Goal: Task Accomplishment & Management: Manage account settings

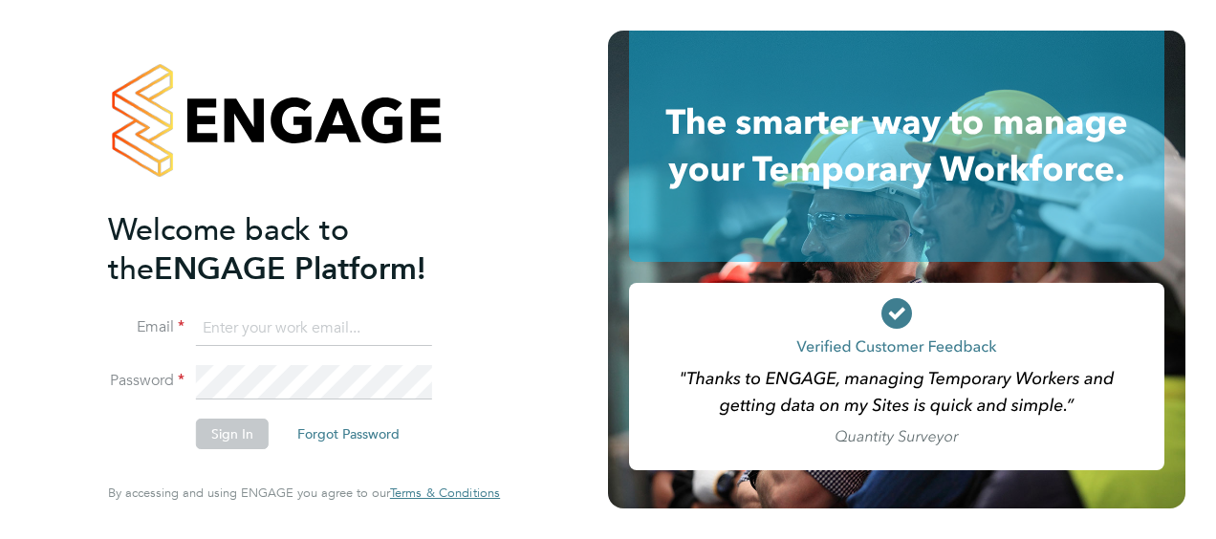
type input "Ethan.McHendry@vistry.co.uk"
click at [225, 437] on button "Sign In" at bounding box center [232, 434] width 73 height 31
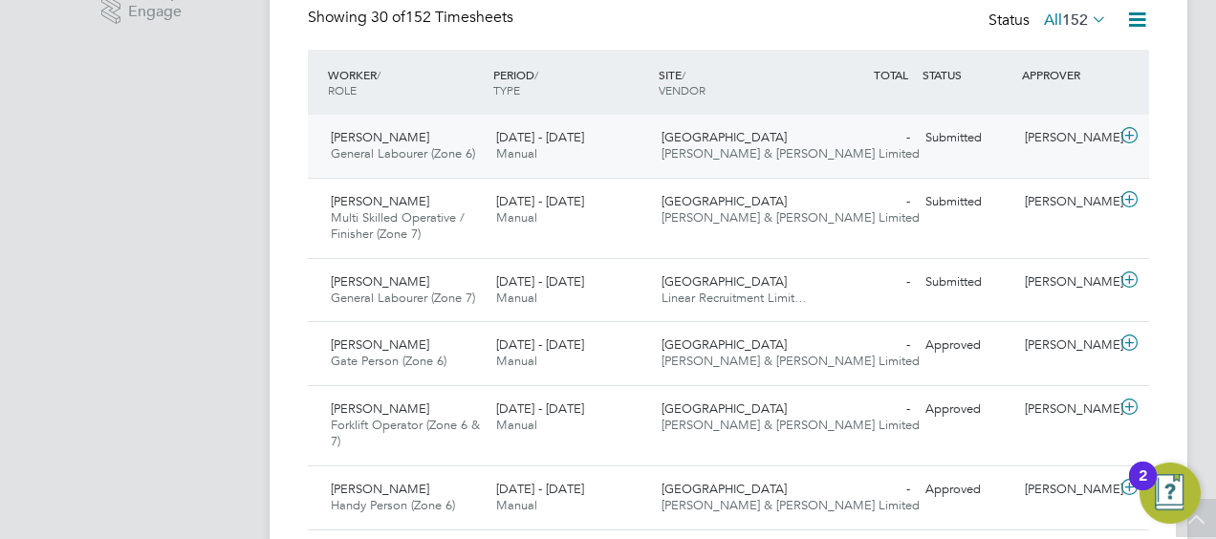
click at [1131, 136] on icon at bounding box center [1129, 135] width 24 height 15
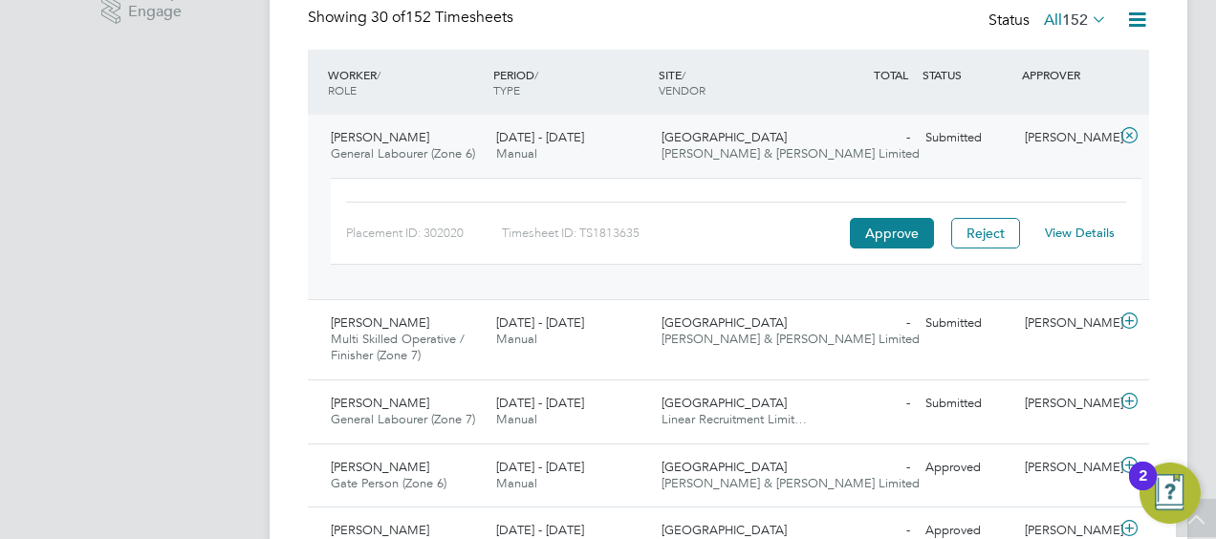
click at [1065, 237] on link "View Details" at bounding box center [1080, 233] width 70 height 16
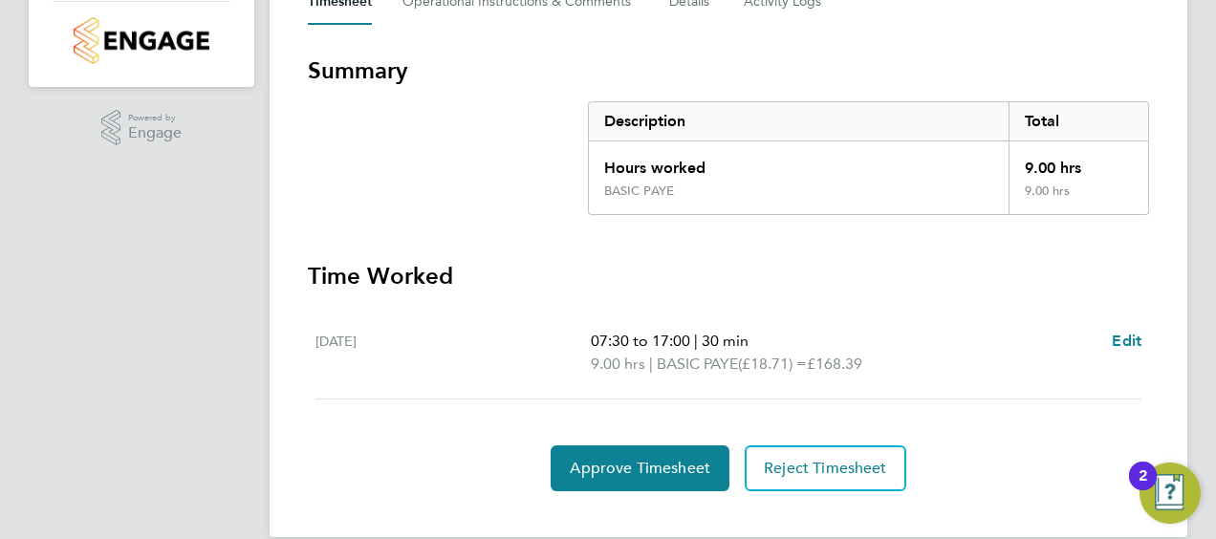
scroll to position [330, 0]
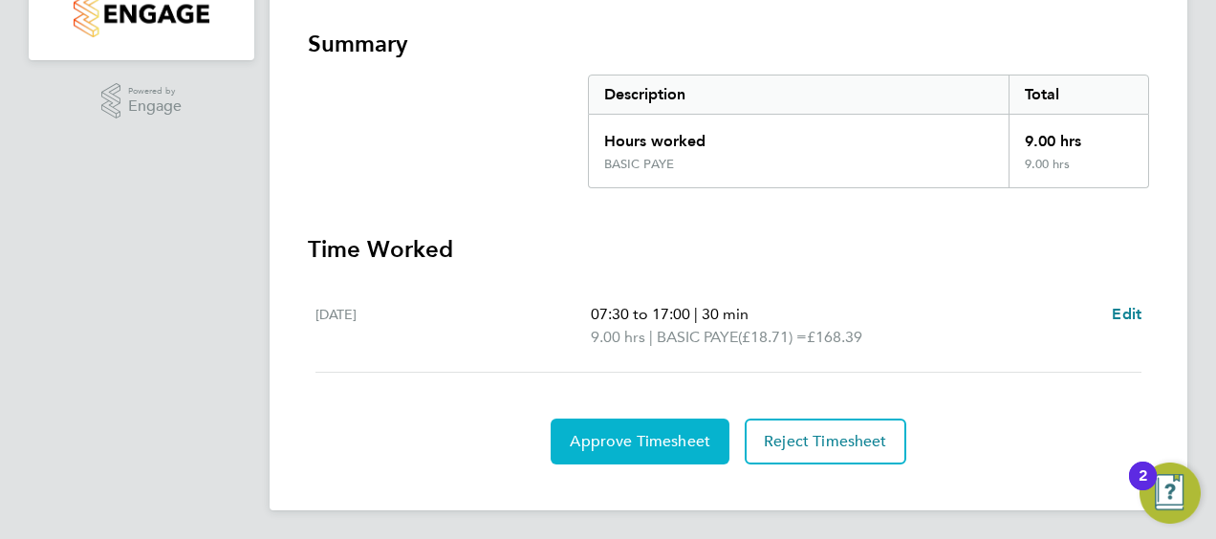
click at [608, 424] on button "Approve Timesheet" at bounding box center [640, 442] width 179 height 46
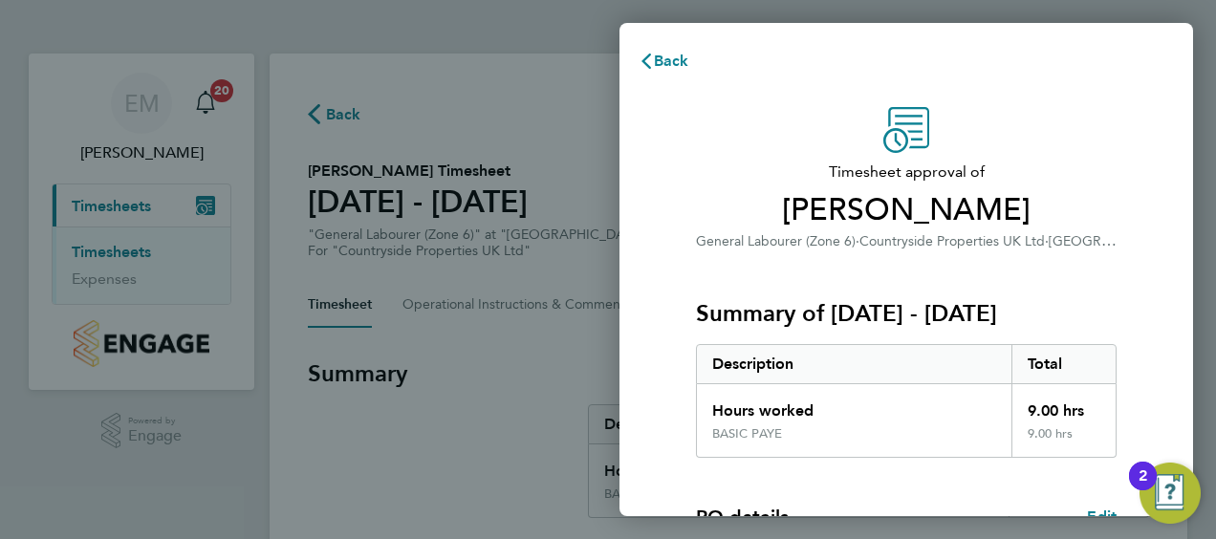
scroll to position [320, 0]
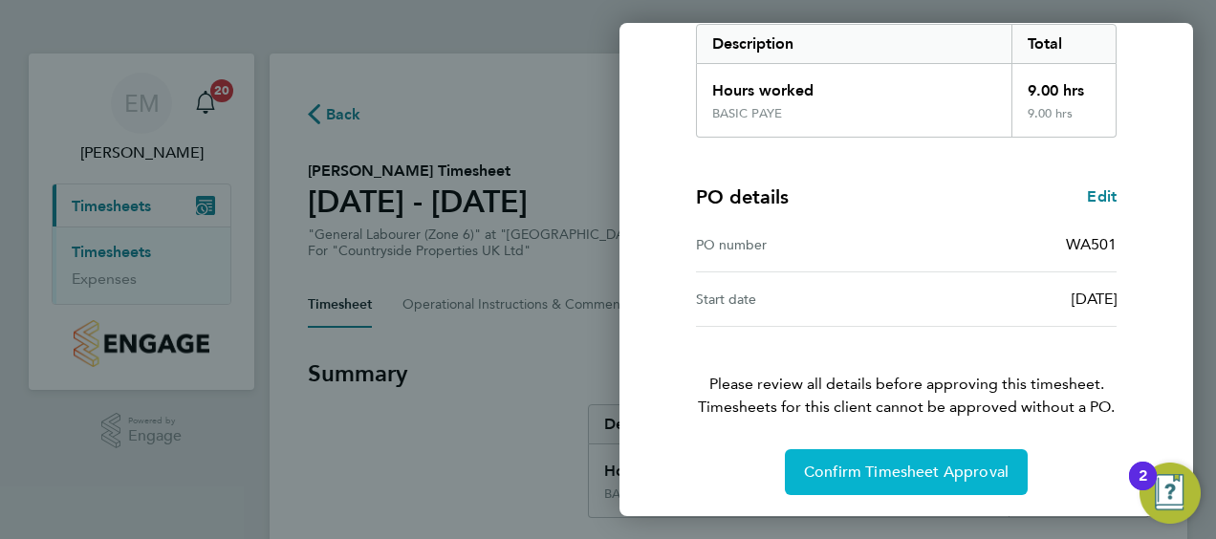
click at [942, 468] on span "Confirm Timesheet Approval" at bounding box center [906, 472] width 205 height 19
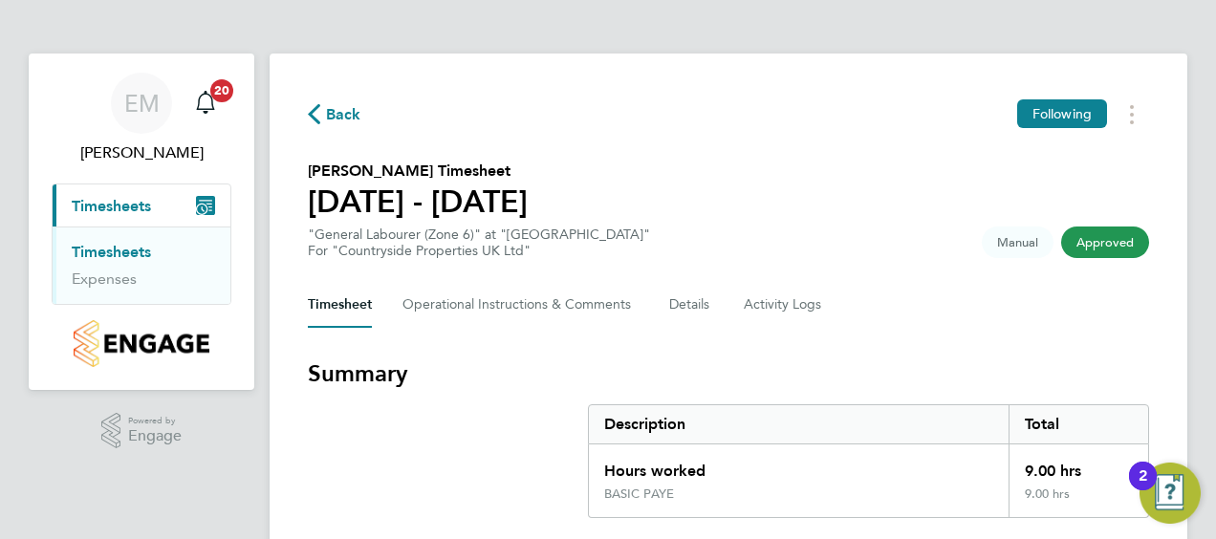
click at [344, 117] on span "Back" at bounding box center [343, 114] width 35 height 23
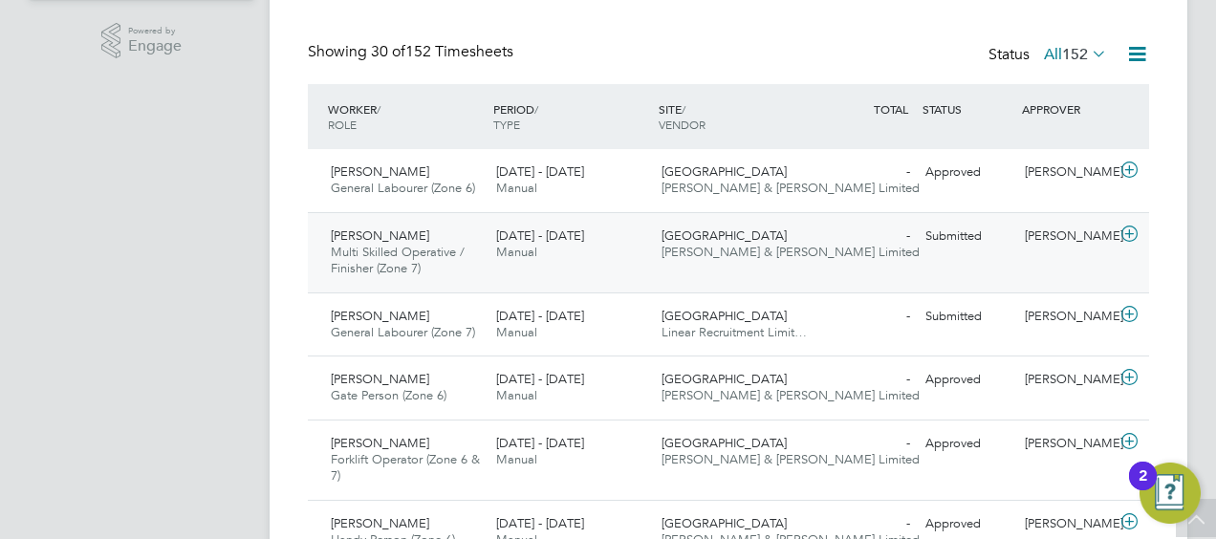
click at [1130, 229] on icon at bounding box center [1129, 234] width 24 height 15
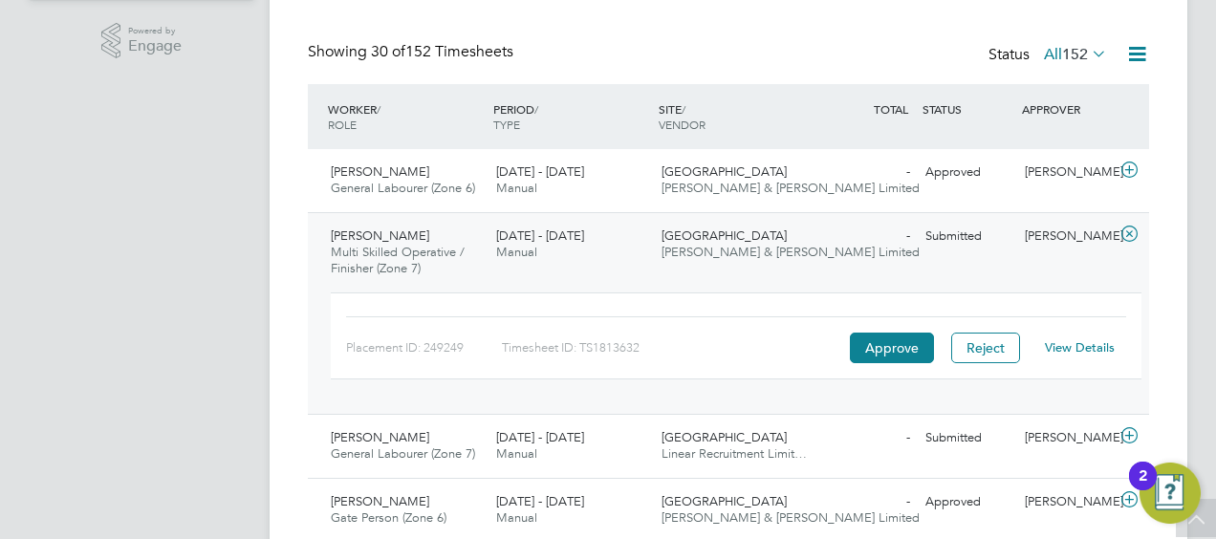
click at [1070, 348] on link "View Details" at bounding box center [1080, 347] width 70 height 16
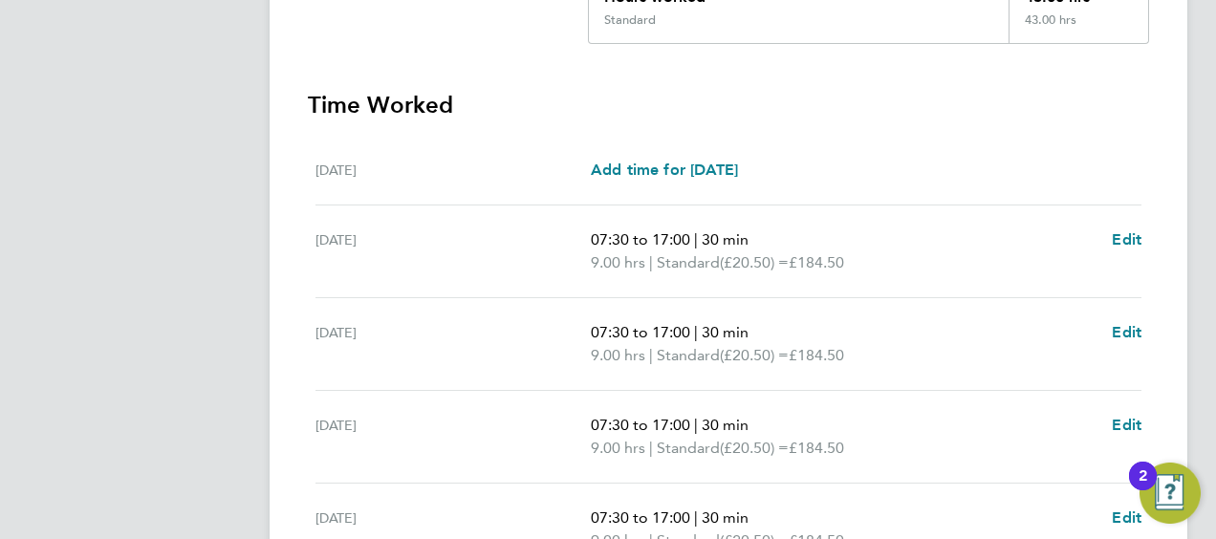
scroll to position [838, 0]
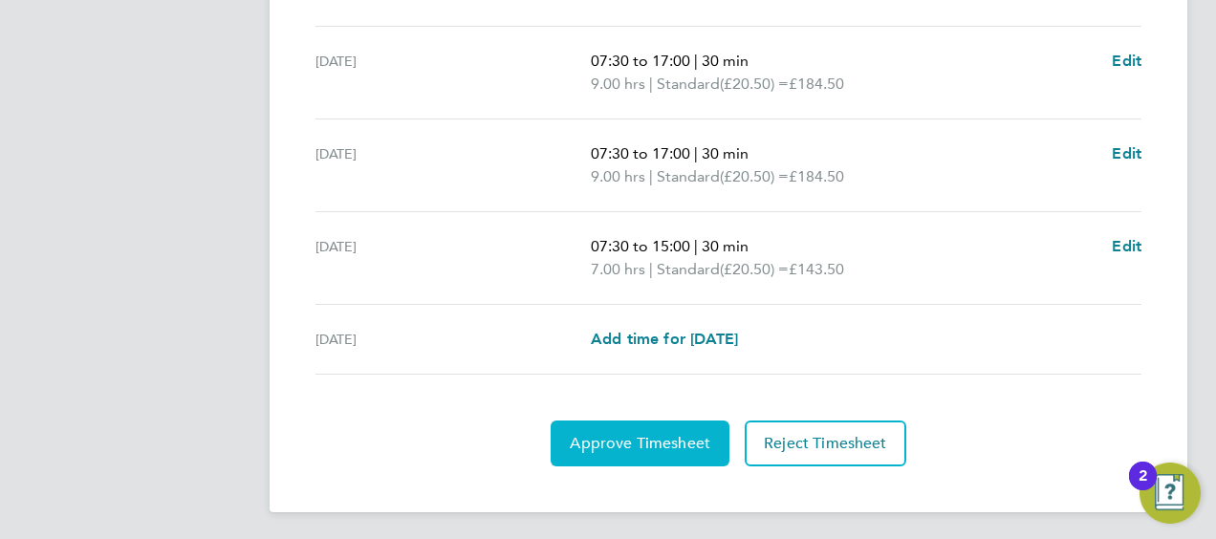
click at [652, 441] on span "Approve Timesheet" at bounding box center [640, 443] width 140 height 19
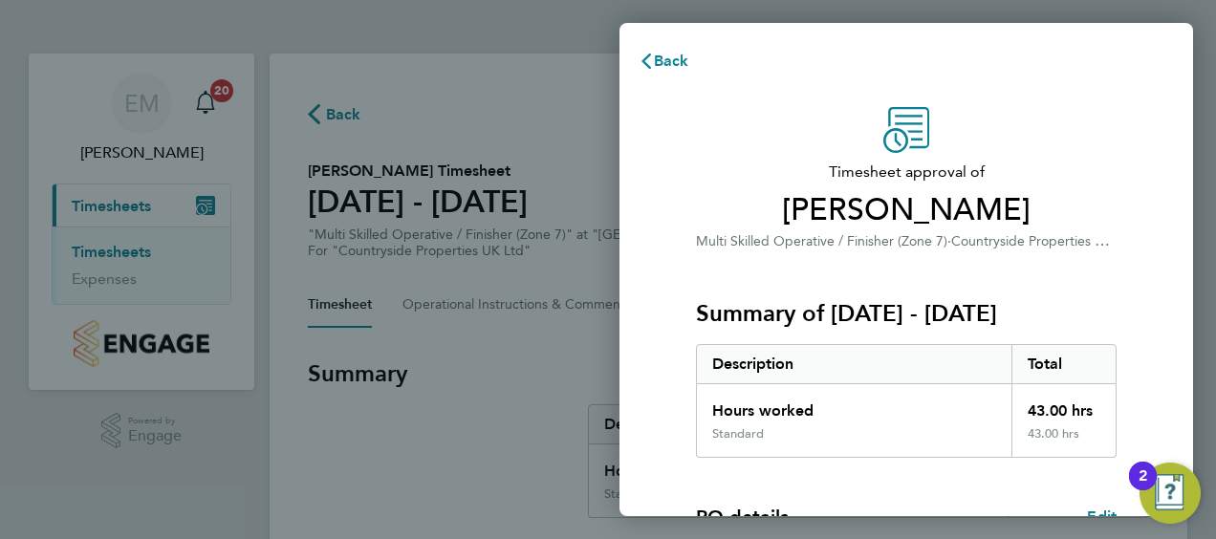
scroll to position [320, 0]
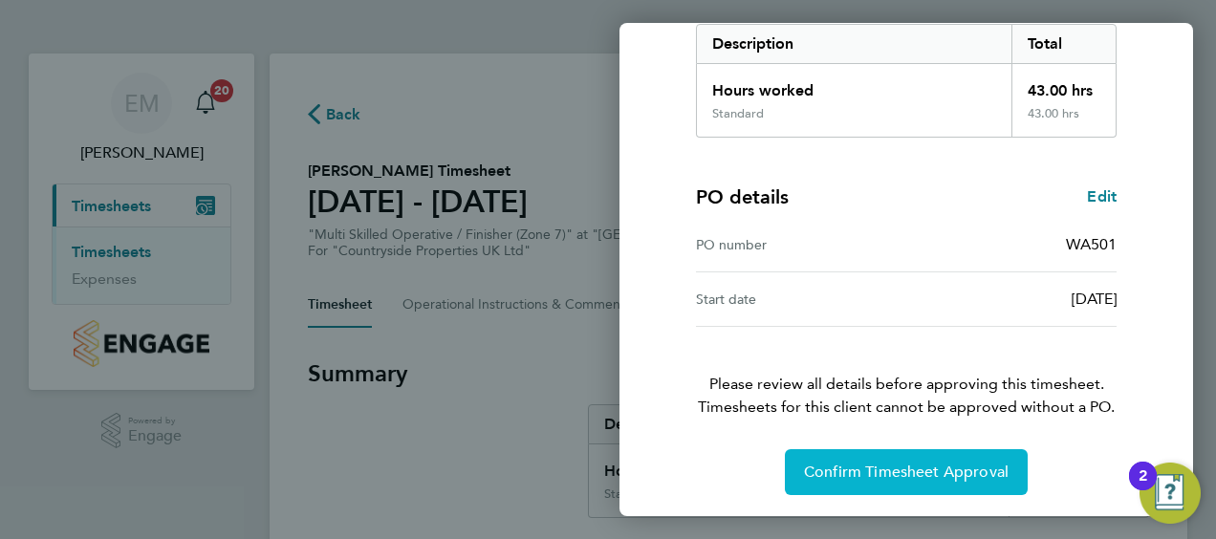
click at [909, 478] on span "Confirm Timesheet Approval" at bounding box center [906, 472] width 205 height 19
